Goal: Task Accomplishment & Management: Use online tool/utility

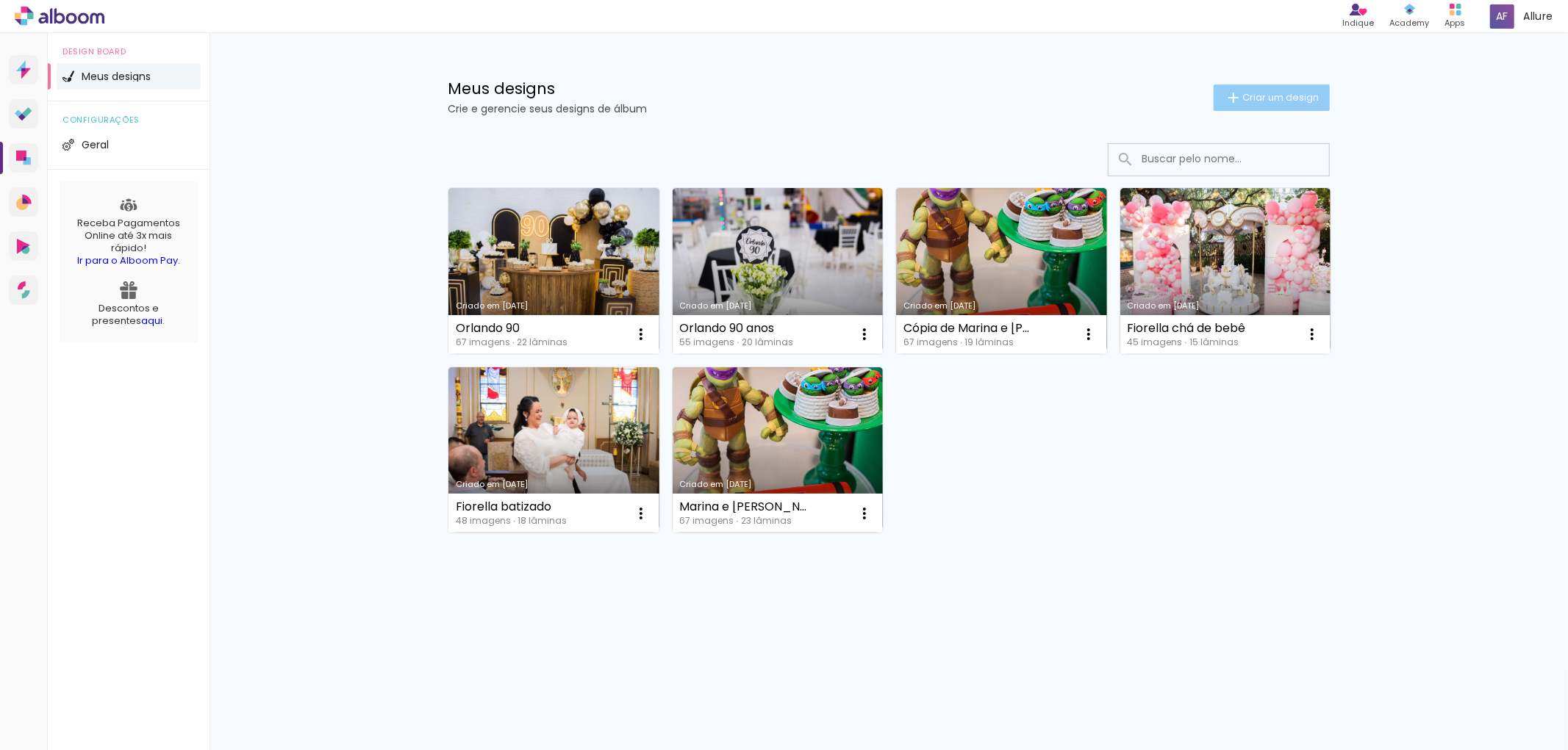
click at [1311, 103] on paper-button "Criar um design" at bounding box center [1272, 98] width 116 height 27
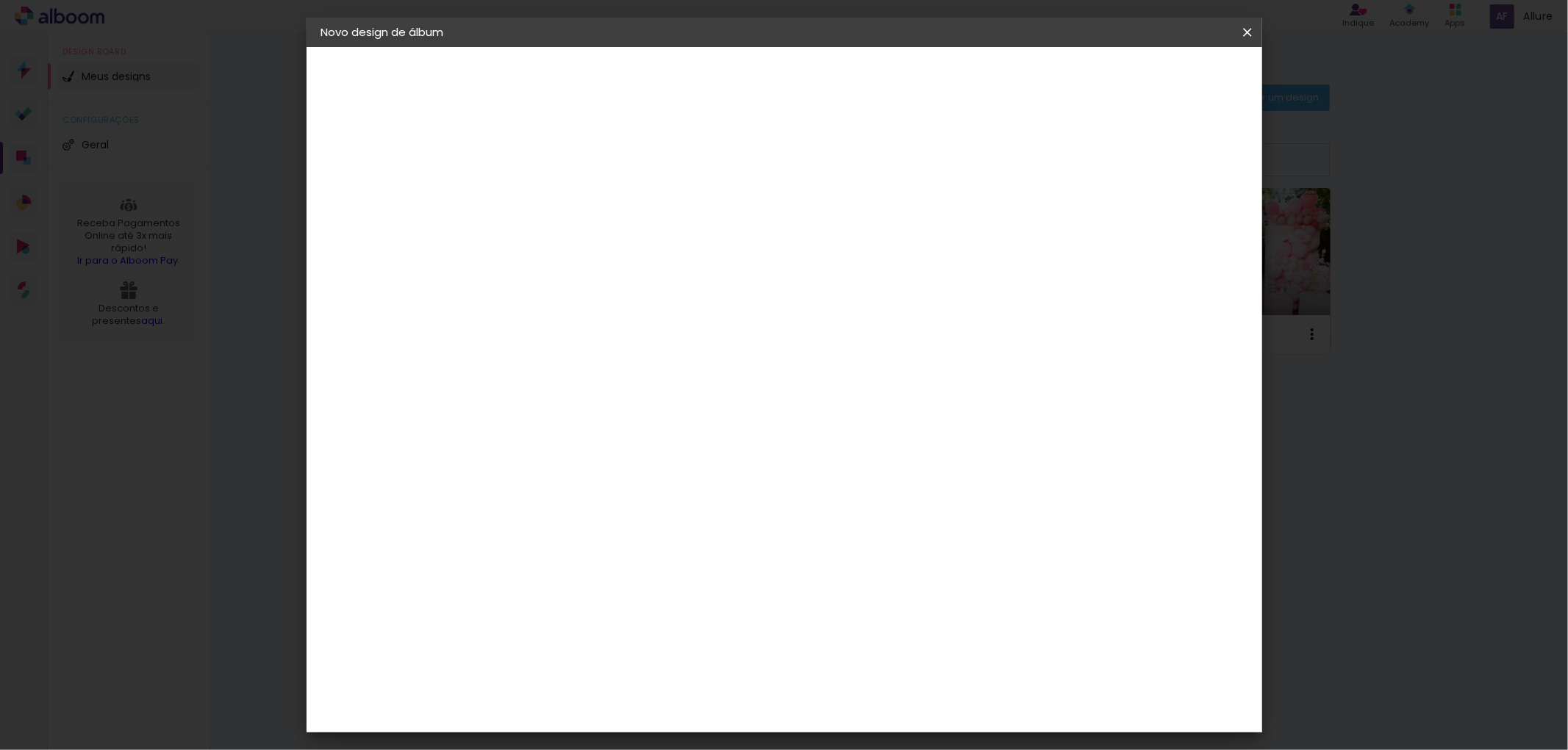
click at [562, 200] on input at bounding box center [562, 198] width 0 height 23
type input "Gui 1 ano"
type paper-input "Gui 1 ano"
click at [712, 88] on paper-button "Avançar" at bounding box center [675, 78] width 72 height 25
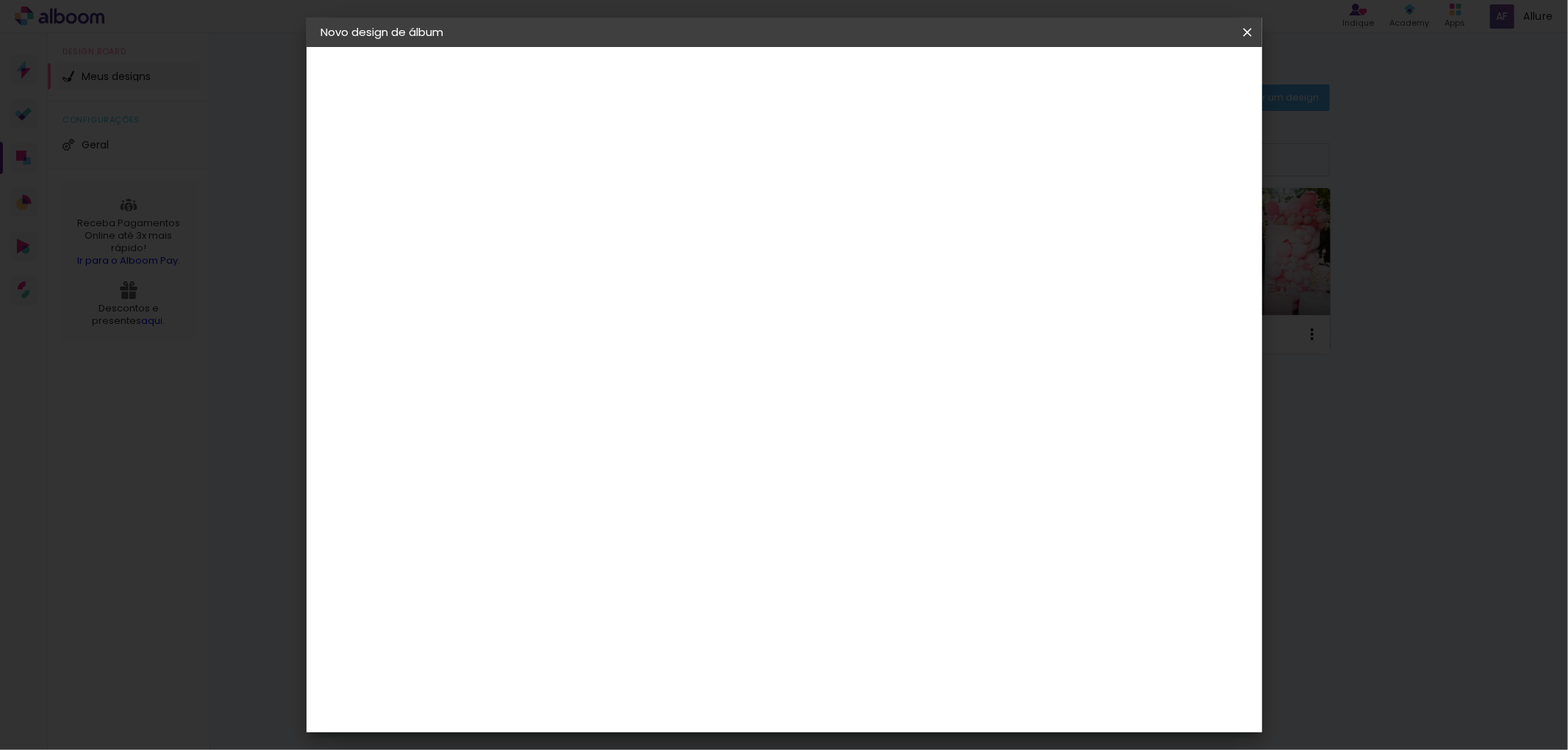
click at [588, 541] on div "Digipix Pro" at bounding box center [569, 552] width 36 height 23
click at [0, 0] on slot "Avançar" at bounding box center [0, 0] width 0 height 0
click at [618, 245] on input "text" at bounding box center [590, 256] width 57 height 23
click at [849, 361] on paper-item "180° Flat 800" at bounding box center [879, 361] width 294 height 29
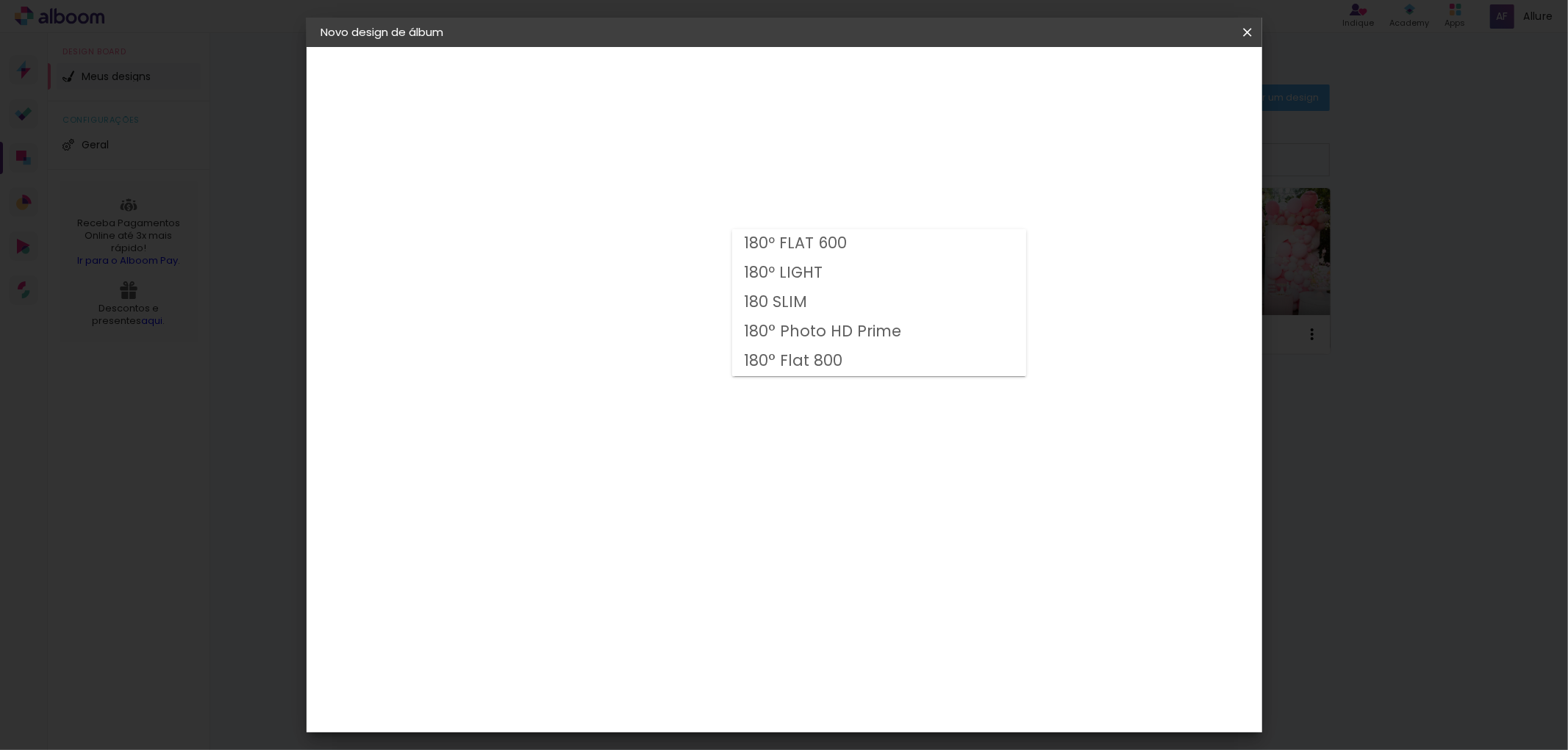
type input "180° Flat 800"
click at [715, 543] on span "21 × 21 cm" at bounding box center [687, 562] width 54 height 39
click at [801, 86] on paper-button "Avançar" at bounding box center [764, 78] width 72 height 25
click at [1154, 81] on span "Iniciar design" at bounding box center [1120, 78] width 67 height 11
